Goal: Information Seeking & Learning: Learn about a topic

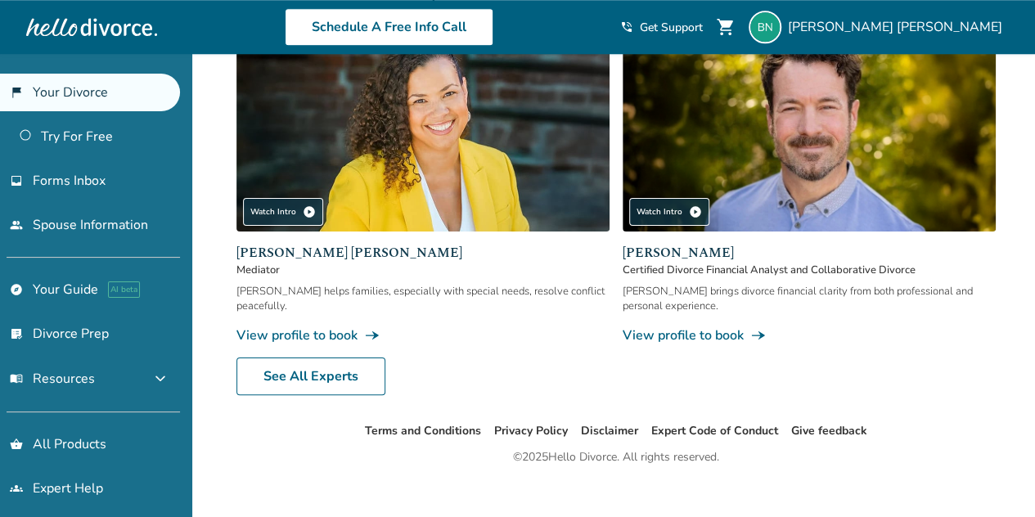
scroll to position [732, 0]
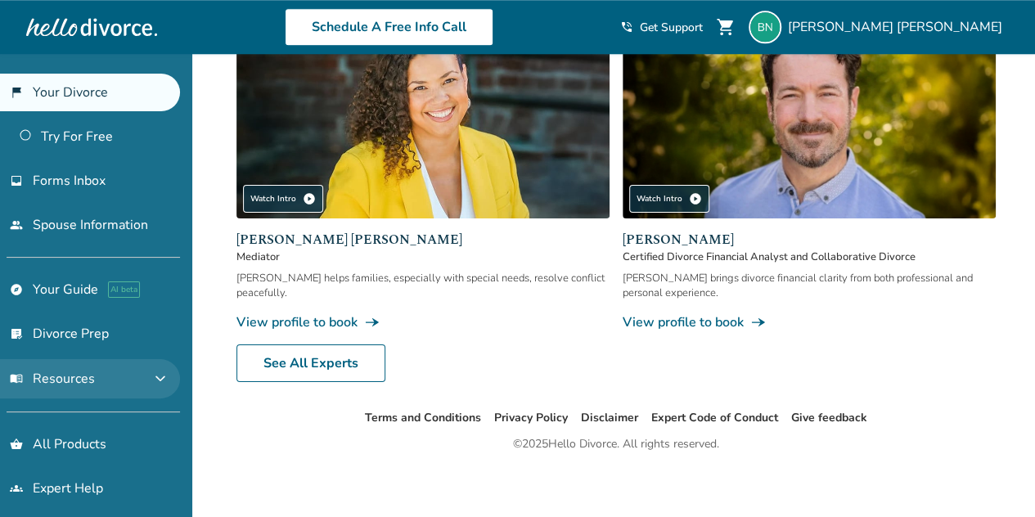
click at [149, 372] on button "menu_book Resources expand_more" at bounding box center [90, 378] width 180 height 39
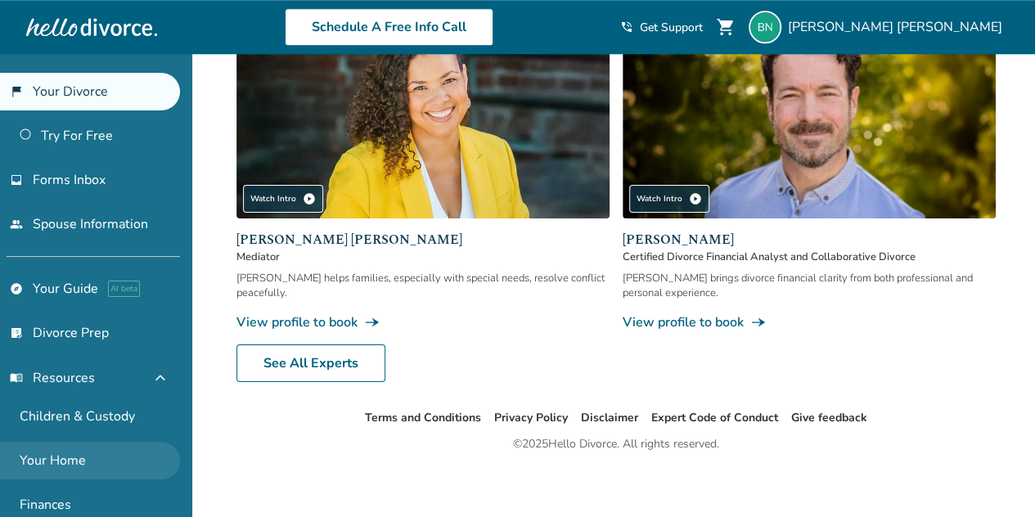
scroll to position [0, 0]
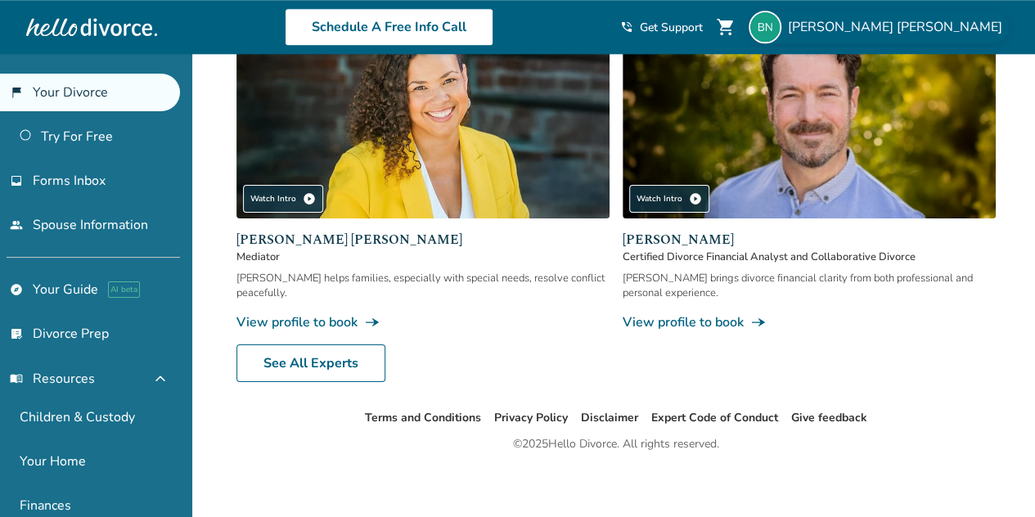
click at [951, 24] on span "[PERSON_NAME]" at bounding box center [898, 27] width 221 height 18
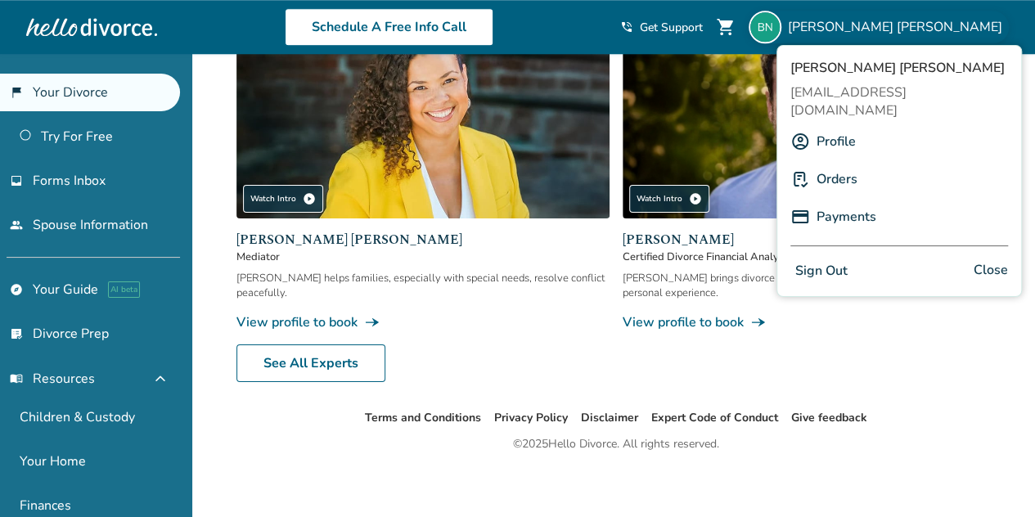
click at [827, 201] on link "Payments" at bounding box center [847, 216] width 60 height 31
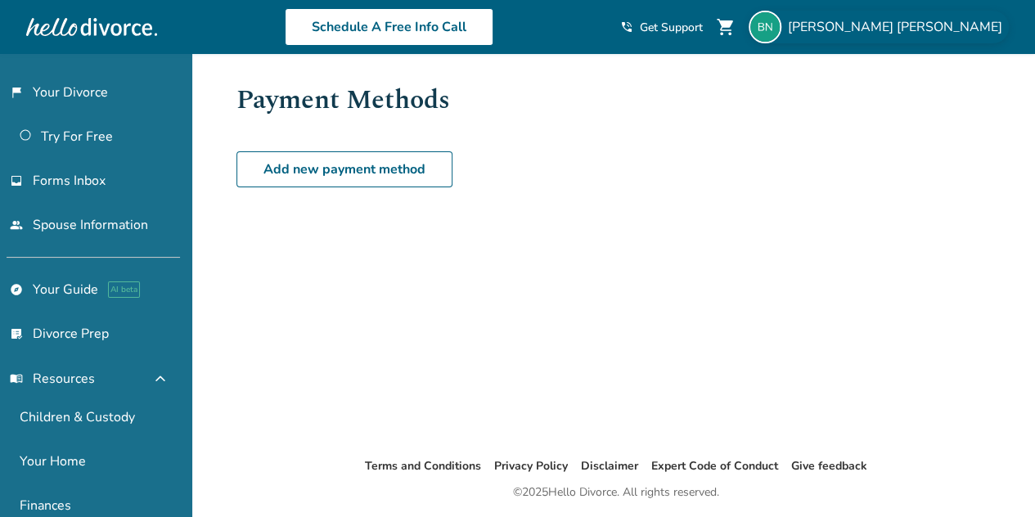
click at [969, 32] on span "[PERSON_NAME]" at bounding box center [898, 27] width 221 height 18
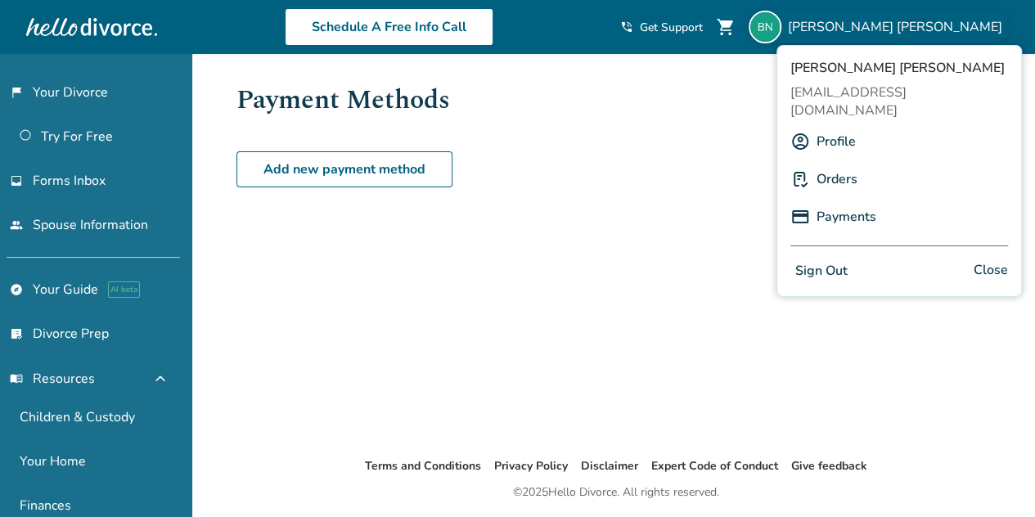
click at [851, 164] on link "Orders" at bounding box center [837, 179] width 41 height 31
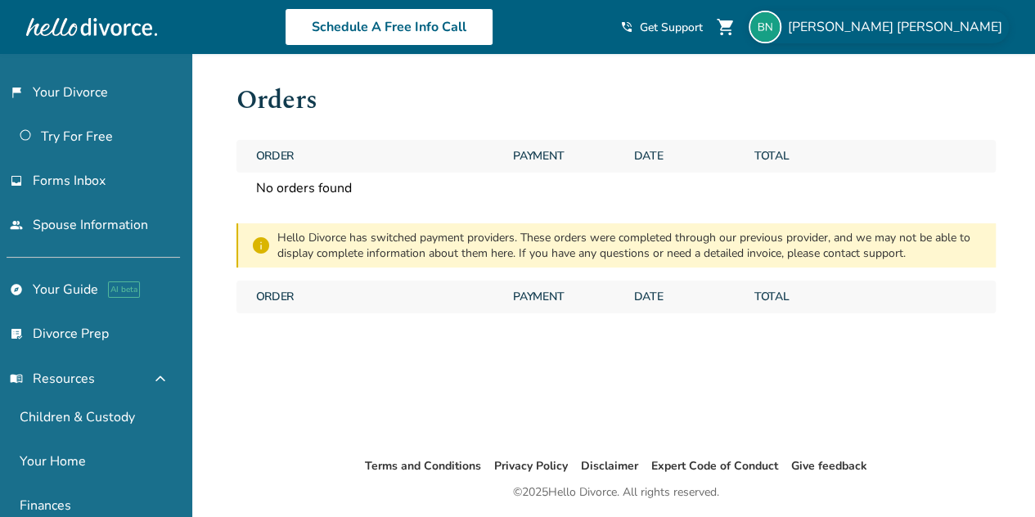
click at [929, 25] on span "[PERSON_NAME]" at bounding box center [898, 27] width 221 height 18
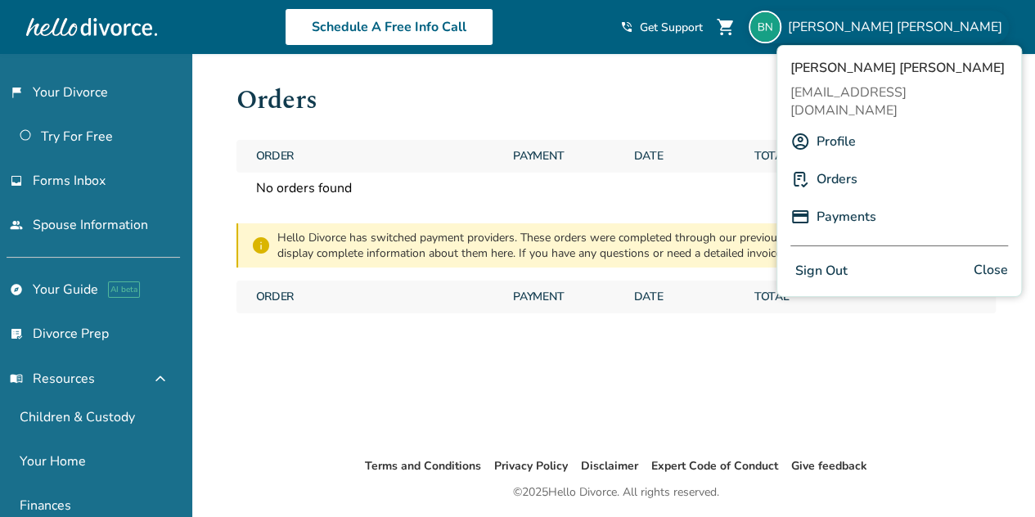
click at [858, 127] on div "Profile" at bounding box center [900, 141] width 218 height 31
click at [830, 126] on link "Profile" at bounding box center [836, 141] width 39 height 31
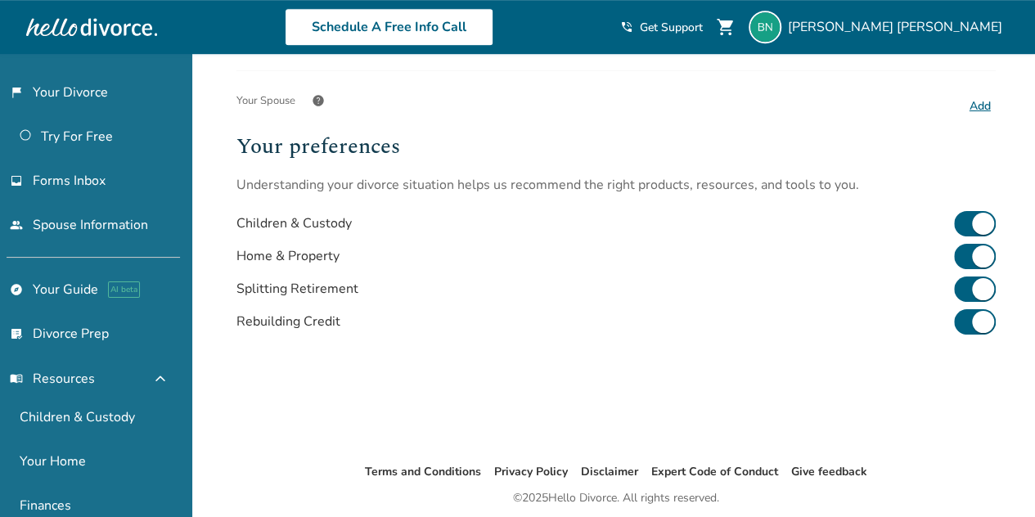
scroll to position [535, 0]
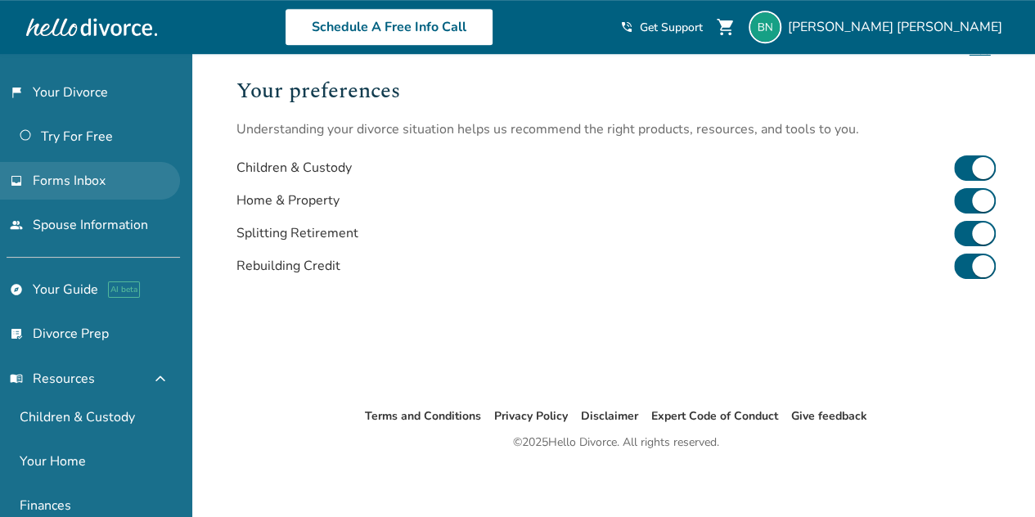
click at [72, 184] on span "Forms Inbox" at bounding box center [69, 181] width 73 height 18
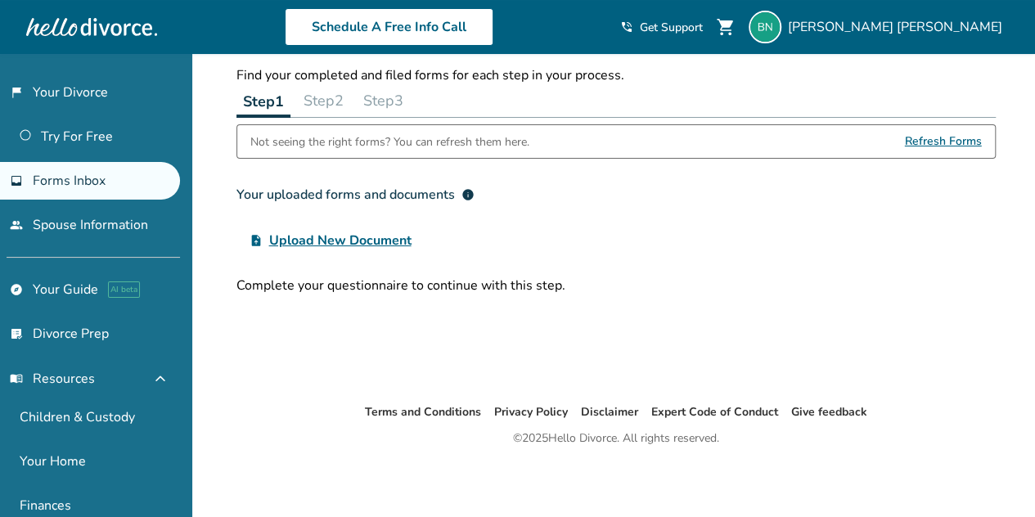
scroll to position [54, 0]
click at [83, 127] on link "Try For Free" at bounding box center [90, 137] width 180 height 38
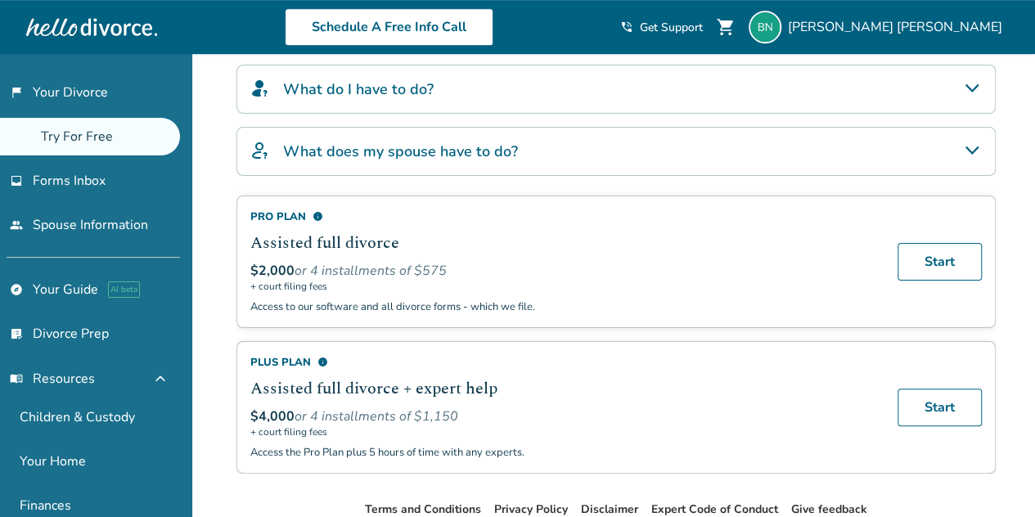
scroll to position [431, 0]
click at [974, 151] on icon "What does my spouse have to do?" at bounding box center [972, 150] width 20 height 20
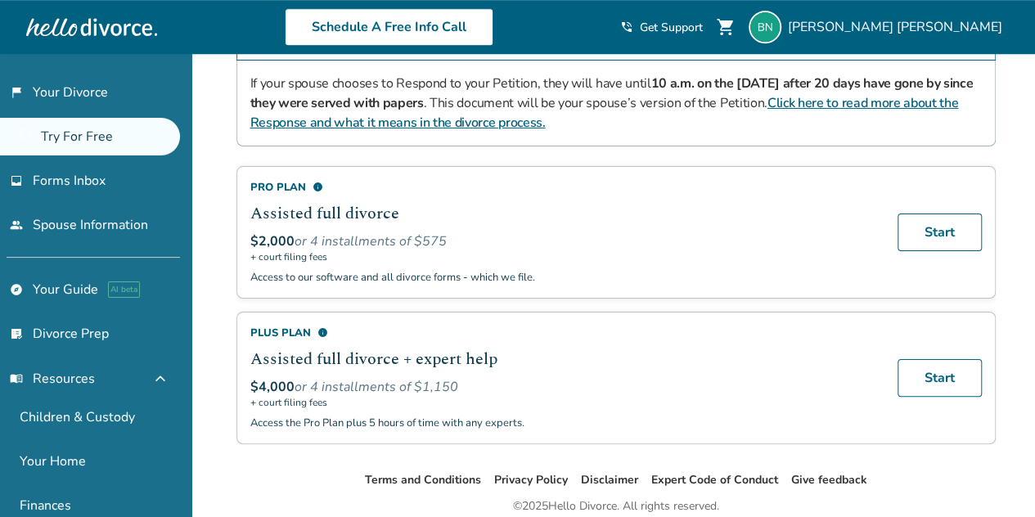
scroll to position [547, 0]
click at [293, 179] on div "Pro Plan info" at bounding box center [564, 186] width 628 height 15
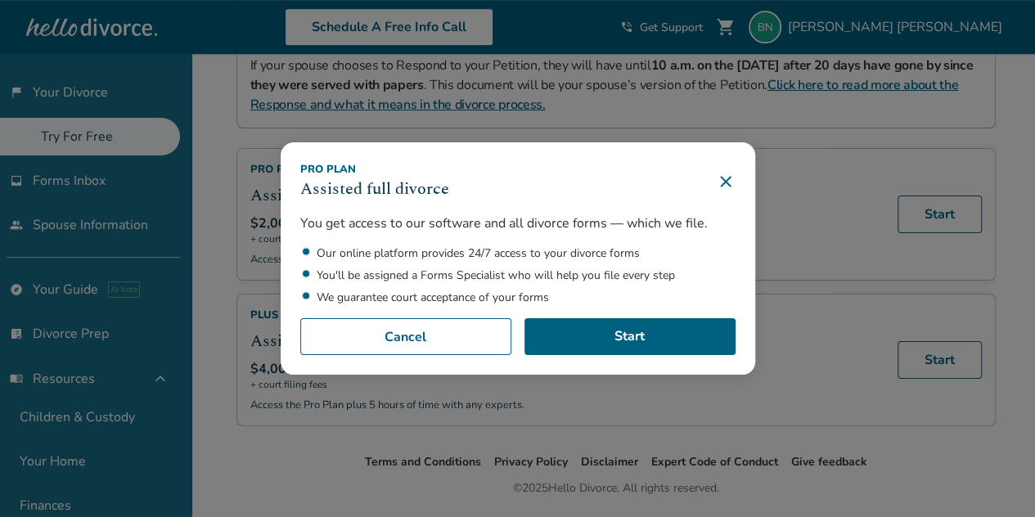
scroll to position [565, 0]
click at [731, 185] on icon at bounding box center [725, 181] width 11 height 11
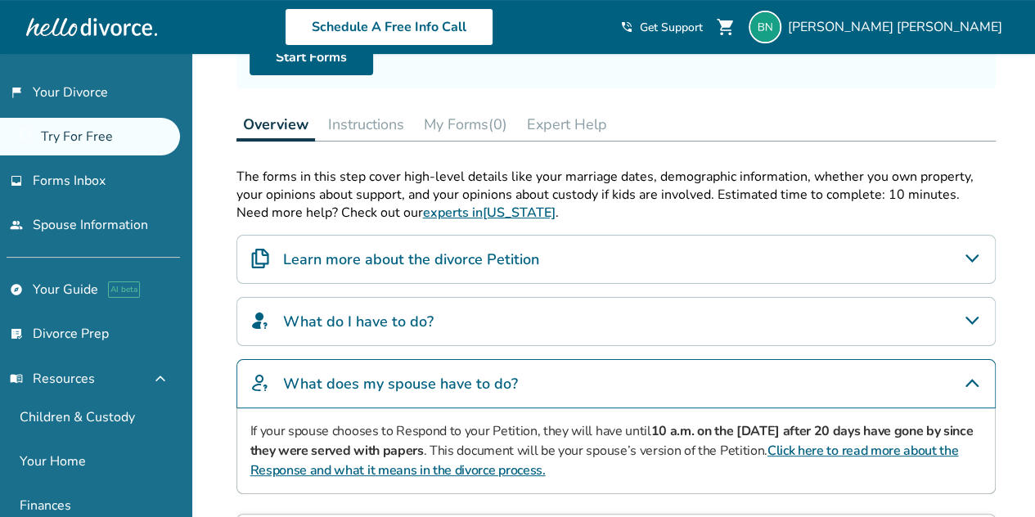
scroll to position [183, 0]
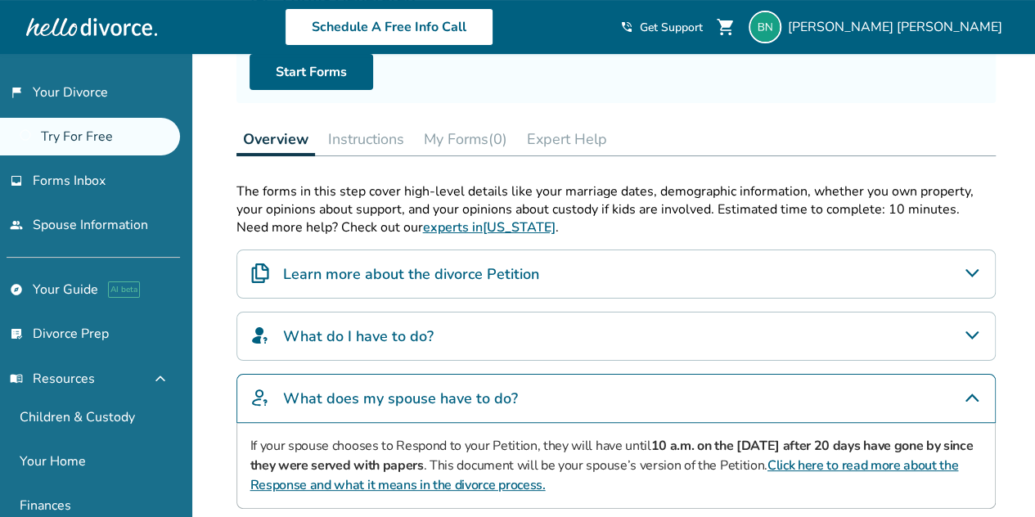
click at [990, 273] on div "Learn more about the divorce Petition" at bounding box center [615, 274] width 759 height 49
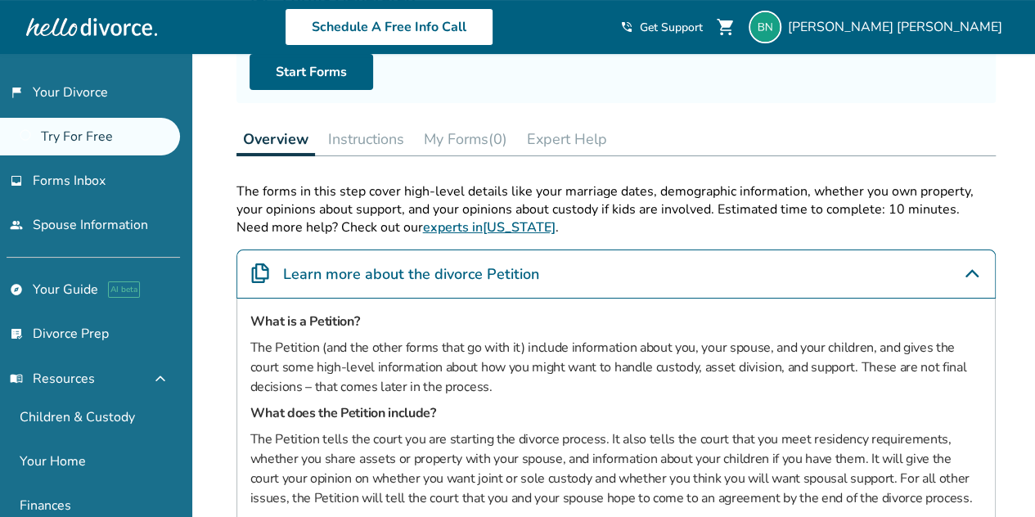
click at [398, 339] on p "The Petition (and the other forms that go with it) include information about yo…" at bounding box center [616, 367] width 732 height 59
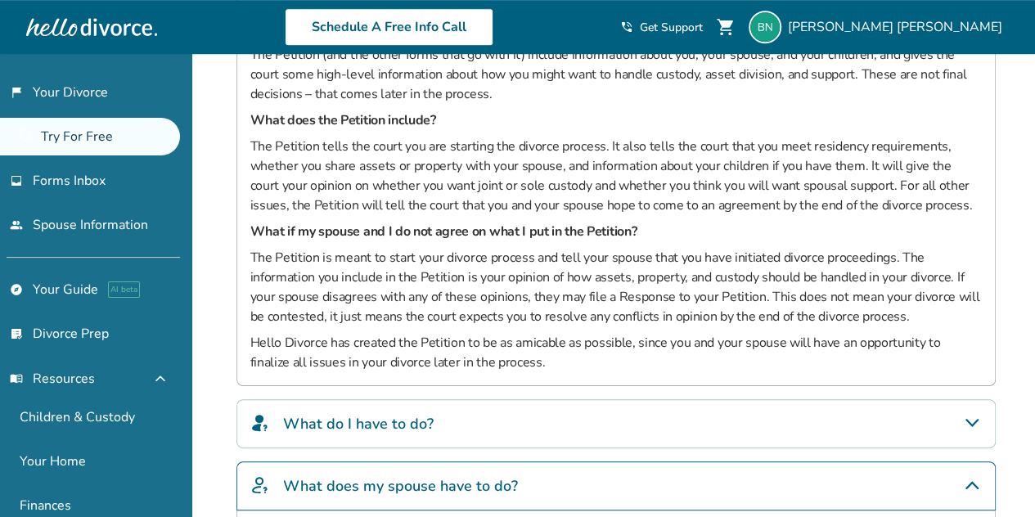
scroll to position [477, 0]
